Goal: Task Accomplishment & Management: Use online tool/utility

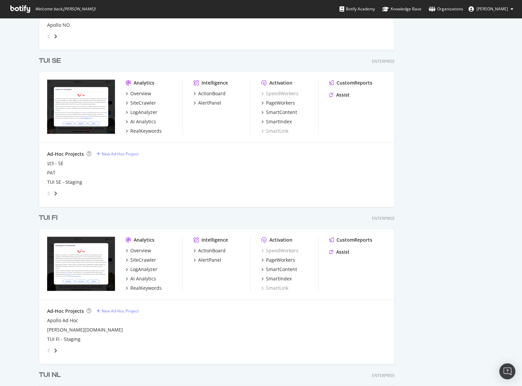
scroll to position [882, 0]
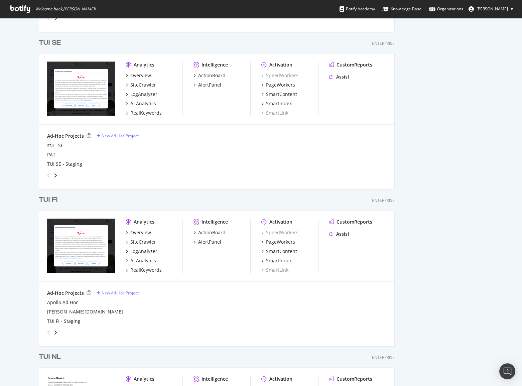
click at [54, 202] on div "TUI FI" at bounding box center [48, 200] width 19 height 10
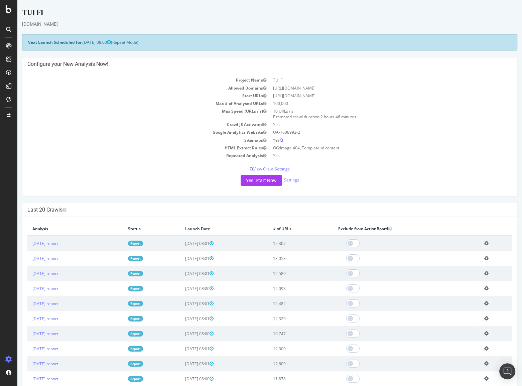
click at [143, 244] on link "Report" at bounding box center [135, 244] width 15 height 6
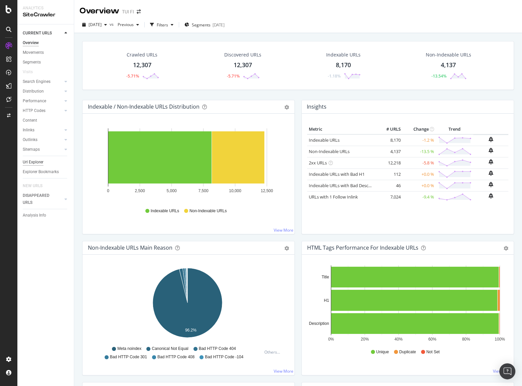
click at [39, 163] on div "Url Explorer" at bounding box center [33, 162] width 21 height 7
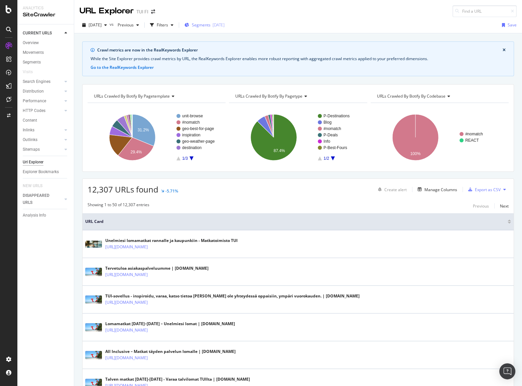
click at [211, 23] on span "Segments" at bounding box center [201, 25] width 19 height 6
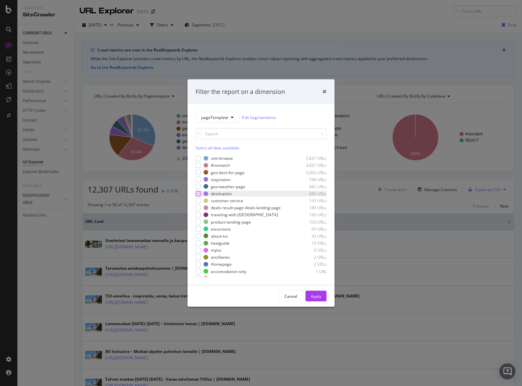
click at [196, 194] on div "modal" at bounding box center [198, 193] width 5 height 5
click at [313, 295] on div "Apply" at bounding box center [316, 296] width 10 height 6
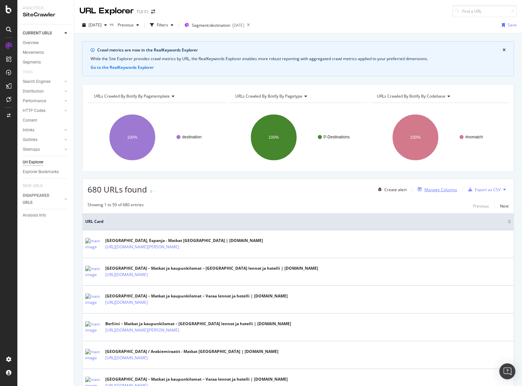
click at [437, 193] on div "Manage Columns" at bounding box center [436, 189] width 42 height 7
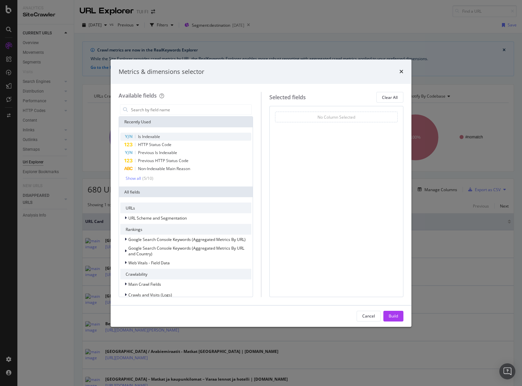
click at [155, 134] on span "Is Indexable" at bounding box center [149, 137] width 22 height 6
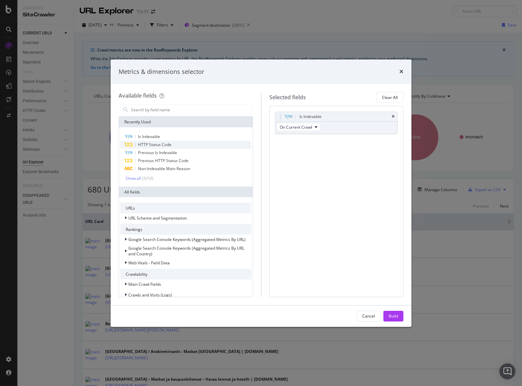
click at [159, 143] on span "HTTP Status Code" at bounding box center [154, 145] width 33 height 6
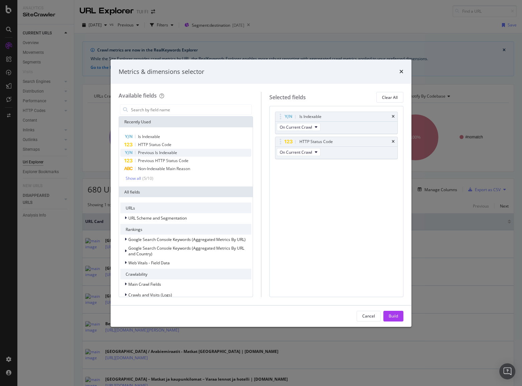
click at [160, 150] on span "Previous Is Indexable" at bounding box center [157, 153] width 39 height 6
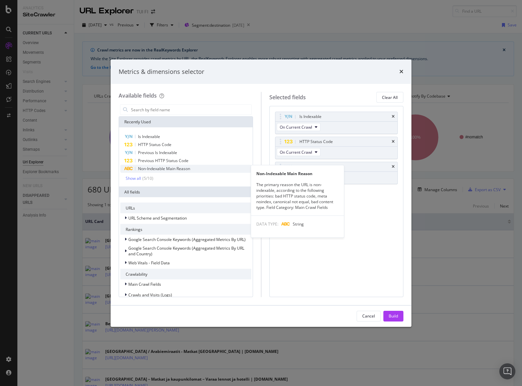
click at [162, 167] on span "Non-Indexable Main Reason" at bounding box center [164, 169] width 52 height 6
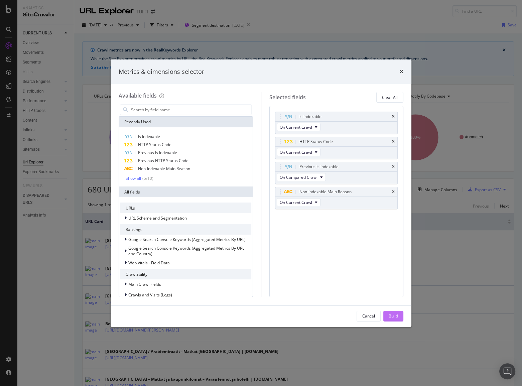
click at [393, 314] on div "Build" at bounding box center [393, 316] width 9 height 6
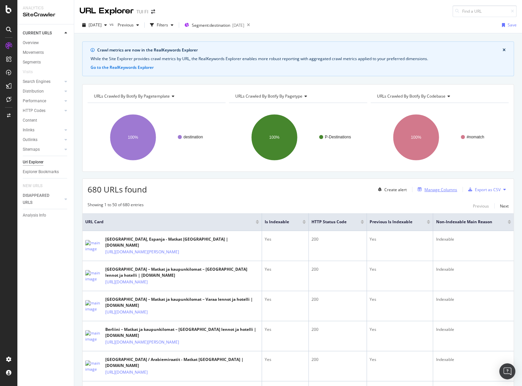
click at [435, 190] on div "Manage Columns" at bounding box center [441, 190] width 33 height 6
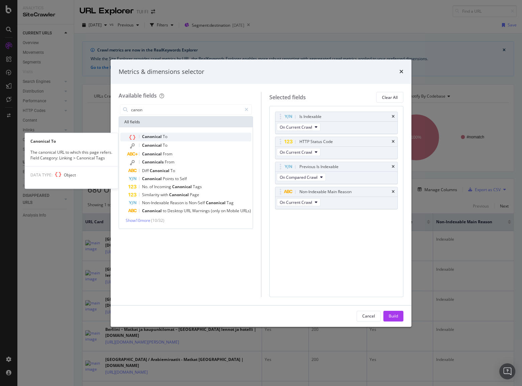
type input "canon"
click at [175, 136] on div "Canonical To" at bounding box center [189, 137] width 123 height 9
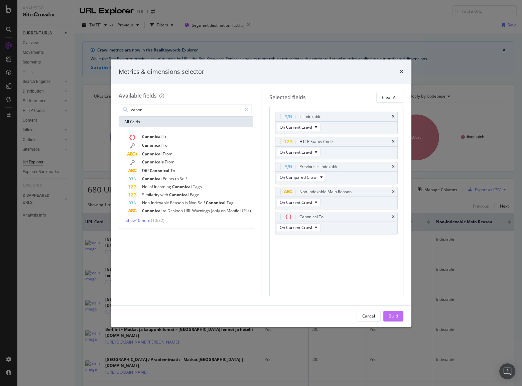
click at [392, 317] on div "Build" at bounding box center [393, 316] width 9 height 6
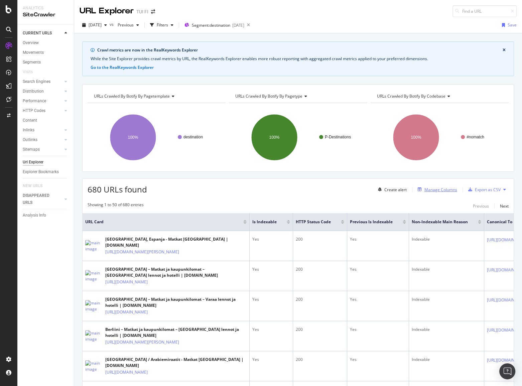
click at [442, 188] on div "Manage Columns" at bounding box center [441, 190] width 33 height 6
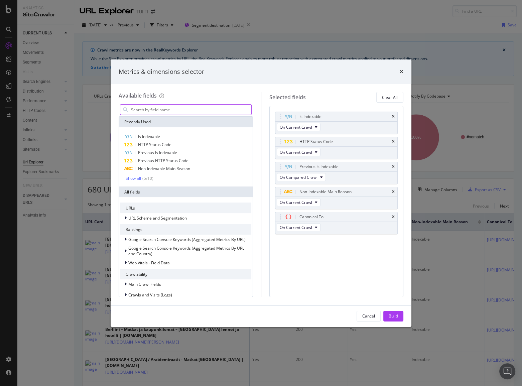
click at [212, 107] on input "modal" at bounding box center [190, 110] width 121 height 10
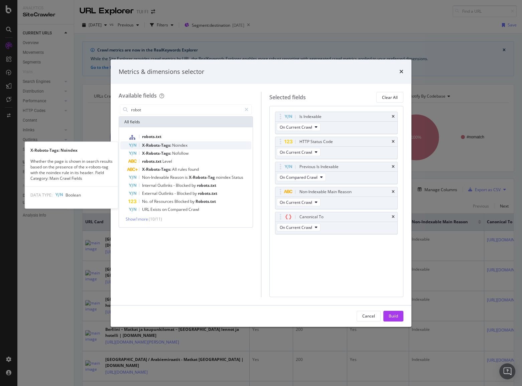
type input "robot"
click at [207, 143] on div "X-Robots-Tags: Noindex" at bounding box center [189, 145] width 123 height 8
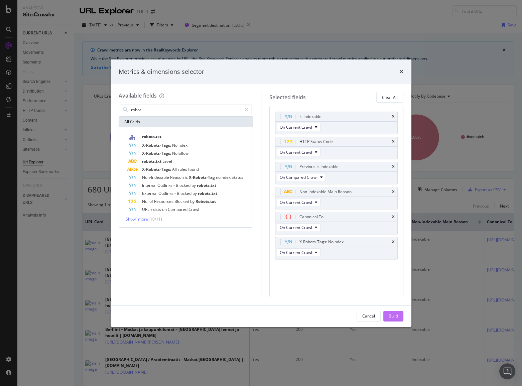
click at [402, 317] on button "Build" at bounding box center [394, 316] width 20 height 11
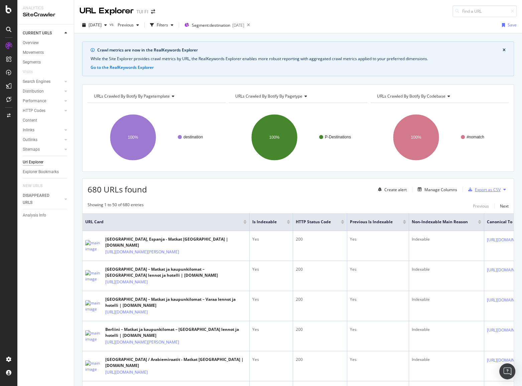
click at [477, 189] on div "Export as CSV" at bounding box center [488, 190] width 26 height 6
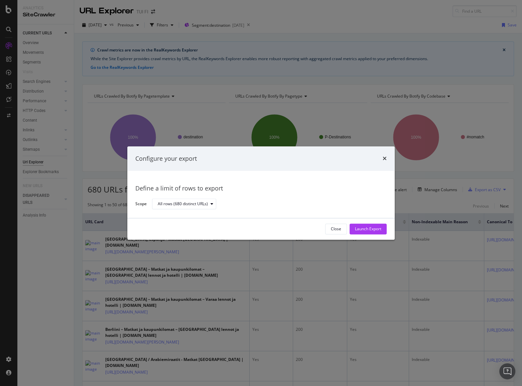
click at [365, 227] on div "Launch Export" at bounding box center [368, 229] width 26 height 6
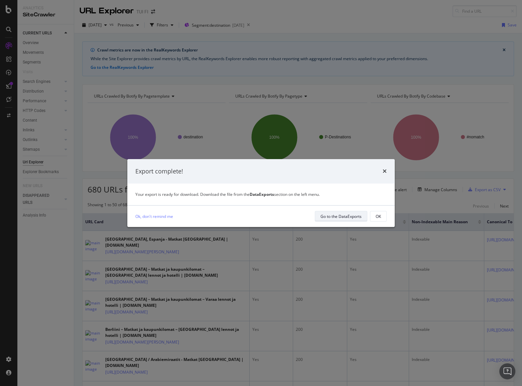
click at [355, 218] on div "Go to the DataExports" at bounding box center [341, 217] width 41 height 6
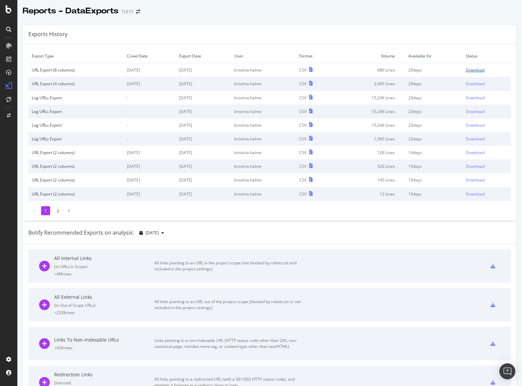
click at [472, 69] on div "Download" at bounding box center [475, 70] width 19 height 6
click at [4, 27] on div at bounding box center [8, 29] width 11 height 11
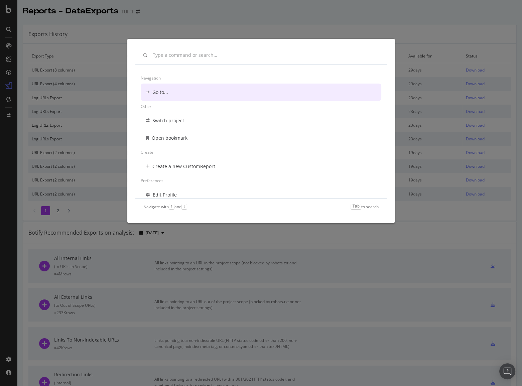
click at [13, 45] on div "Navigation Go to... Other Switch project Open bookmark Create Create a new Cust…" at bounding box center [261, 193] width 522 height 386
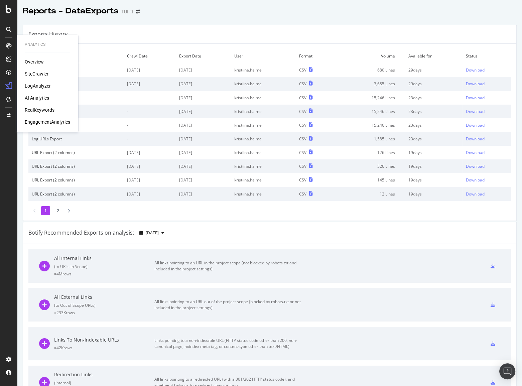
click at [40, 76] on div "SiteCrawler" at bounding box center [37, 74] width 24 height 7
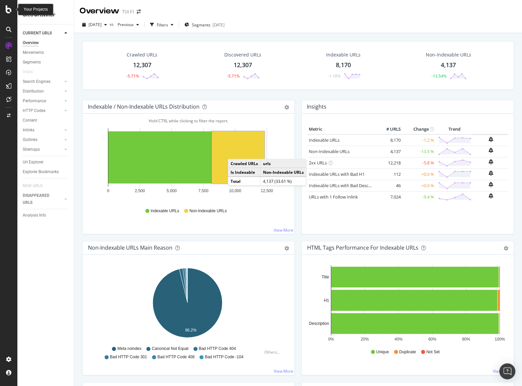
click at [11, 13] on icon at bounding box center [9, 9] width 6 height 8
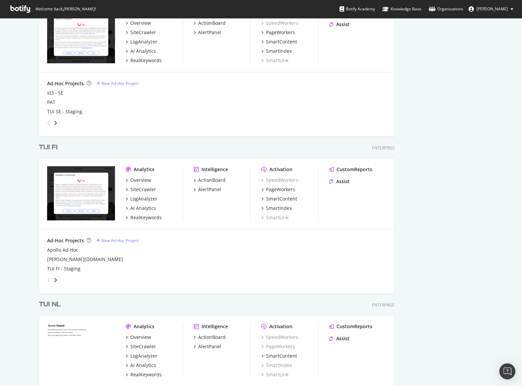
scroll to position [943, 0]
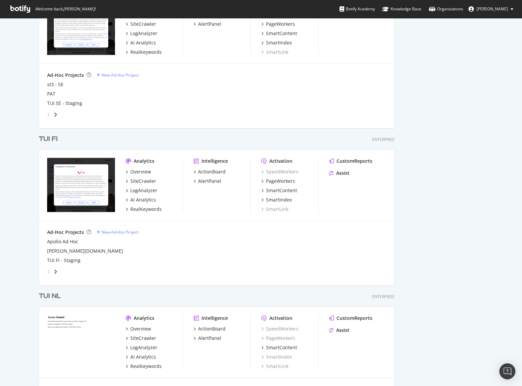
click at [49, 141] on div "TUI FI" at bounding box center [48, 139] width 19 height 10
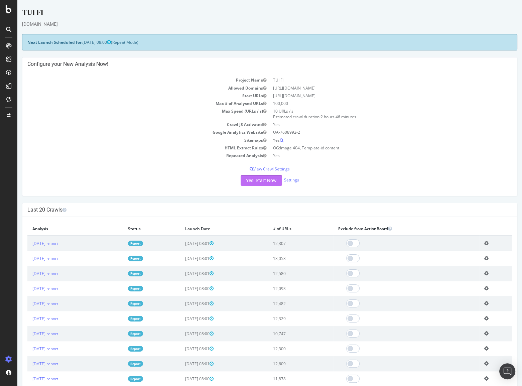
click at [259, 182] on button "Yes! Start Now" at bounding box center [261, 180] width 41 height 11
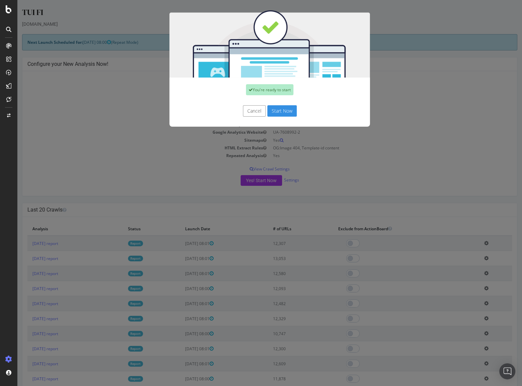
click at [282, 108] on button "Start Now" at bounding box center [282, 110] width 29 height 11
